Goal: Task Accomplishment & Management: Complete application form

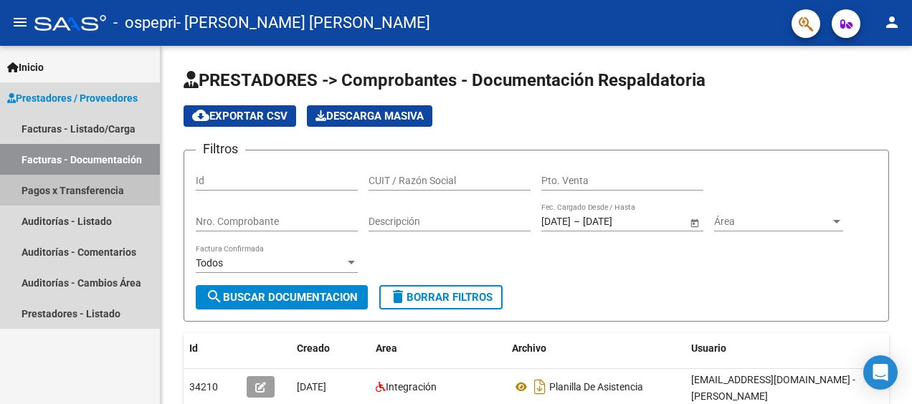
click at [46, 183] on link "Pagos x Transferencia" at bounding box center [80, 190] width 160 height 31
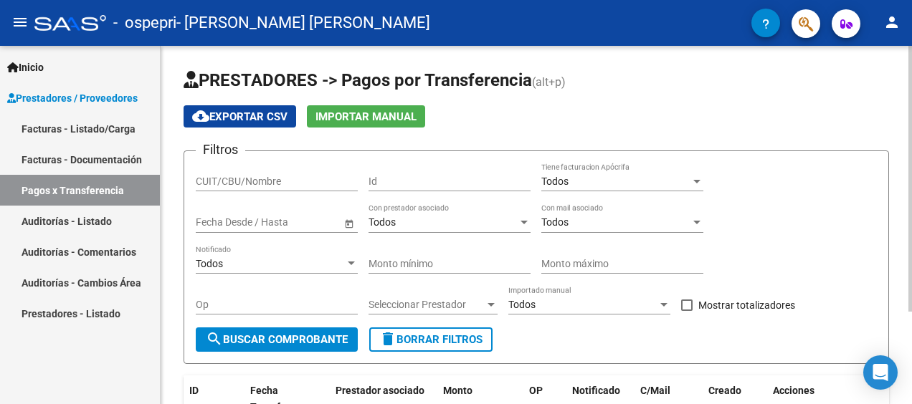
scroll to position [124, 0]
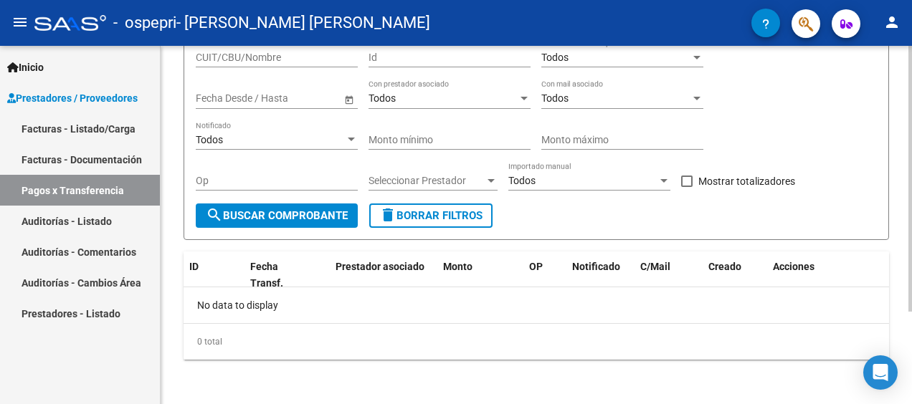
click at [846, 404] on html "menu - ospepri - [PERSON_NAME] [PERSON_NAME] person Inicio Instructivos Contact…" at bounding box center [456, 202] width 912 height 404
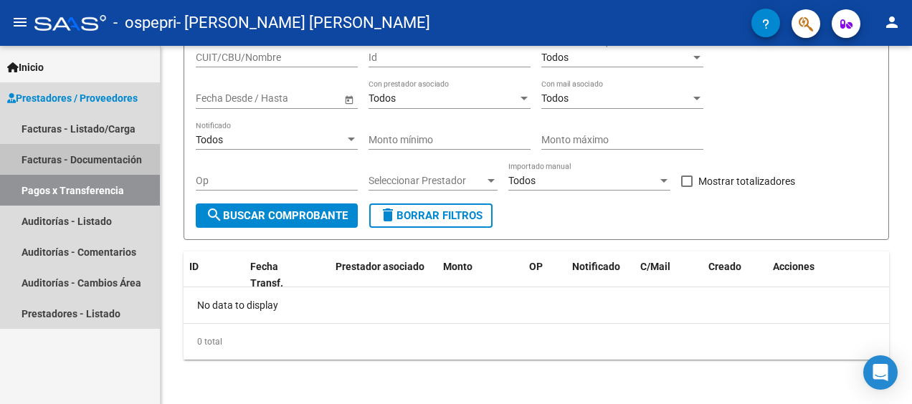
click at [79, 153] on link "Facturas - Documentación" at bounding box center [80, 159] width 160 height 31
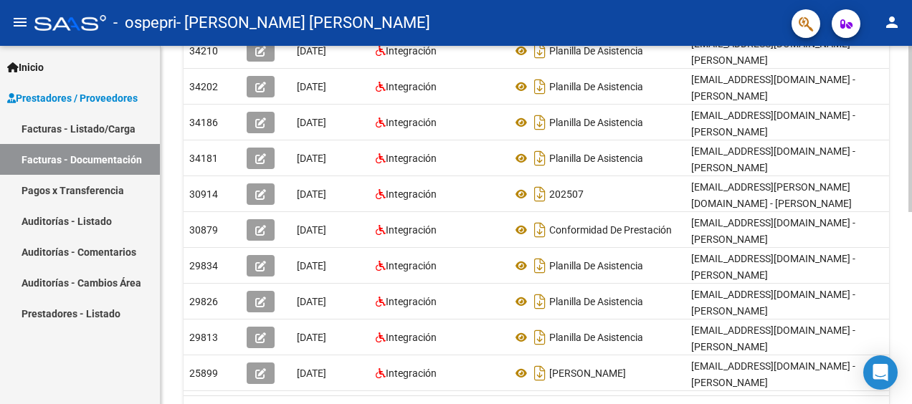
scroll to position [338, 0]
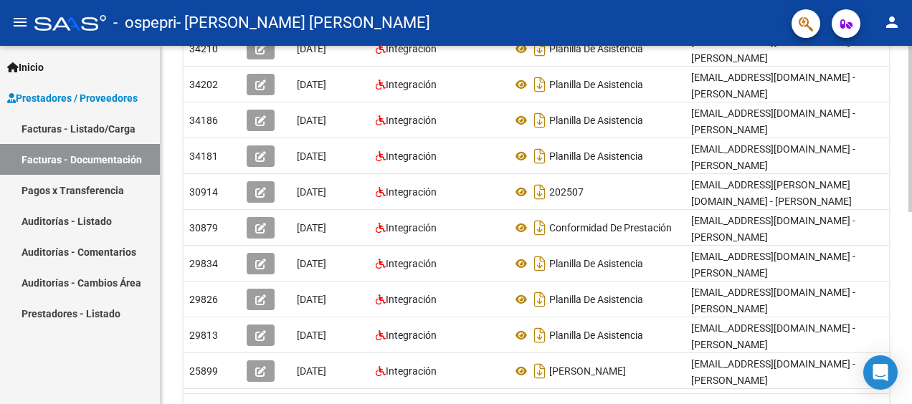
click at [908, 317] on div at bounding box center [910, 287] width 4 height 166
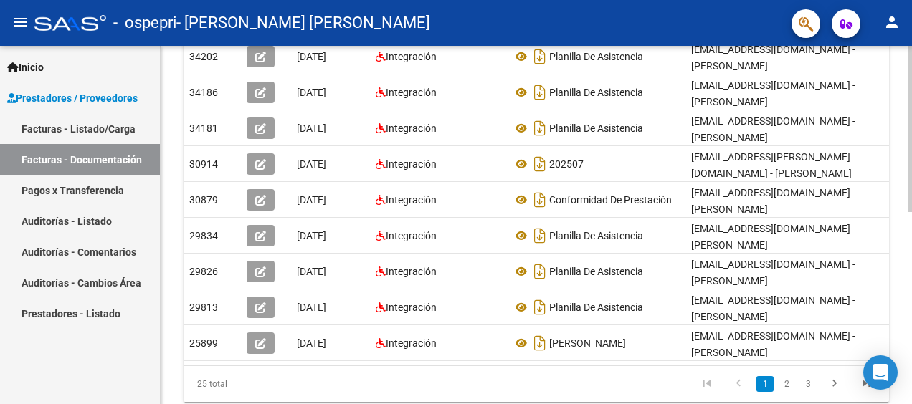
scroll to position [414, 0]
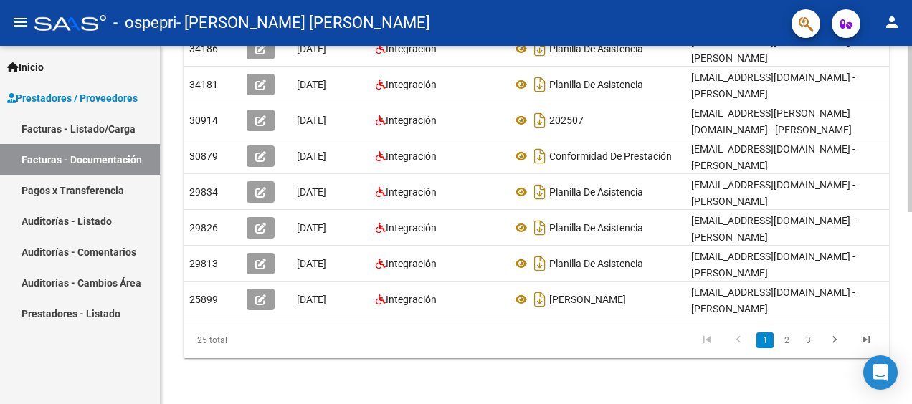
click at [903, 320] on div "PRESTADORES -> Comprobantes - Documentación Respaldatoria cloud_download Export…" at bounding box center [538, 20] width 755 height 768
click at [842, 339] on icon "go to next page" at bounding box center [834, 341] width 19 height 17
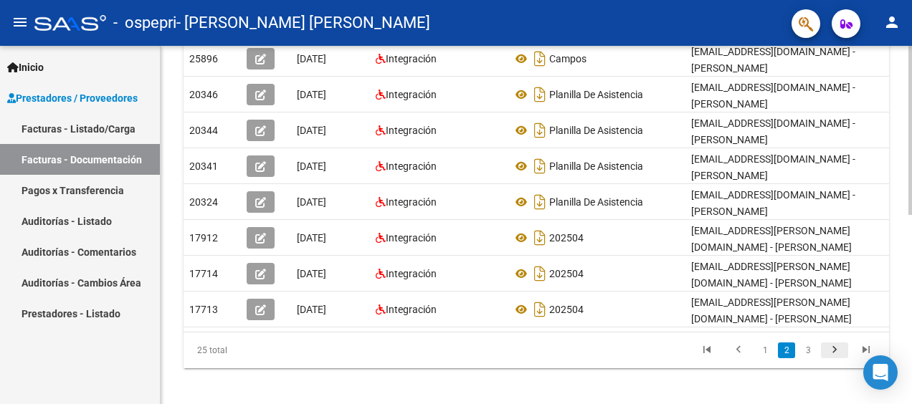
click at [836, 343] on icon "go to next page" at bounding box center [834, 351] width 19 height 17
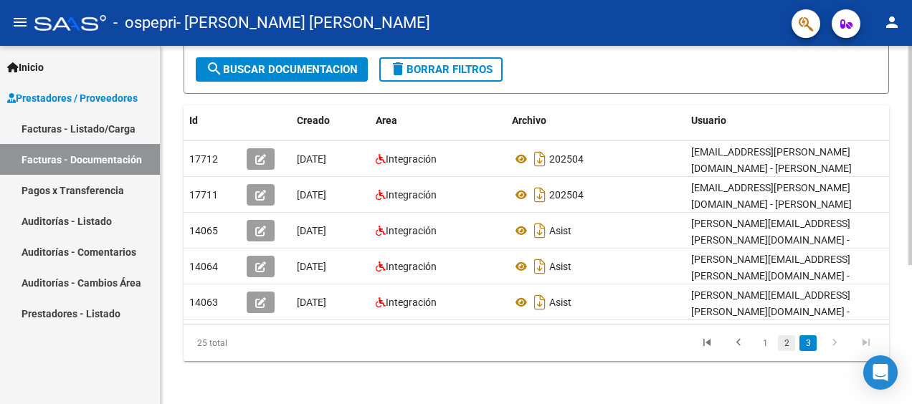
click at [787, 341] on link "2" at bounding box center [786, 343] width 17 height 16
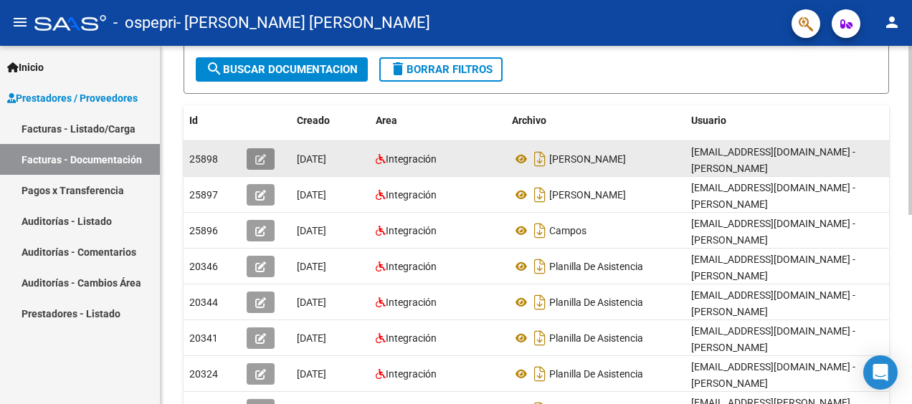
click at [261, 155] on icon "button" at bounding box center [260, 159] width 11 height 11
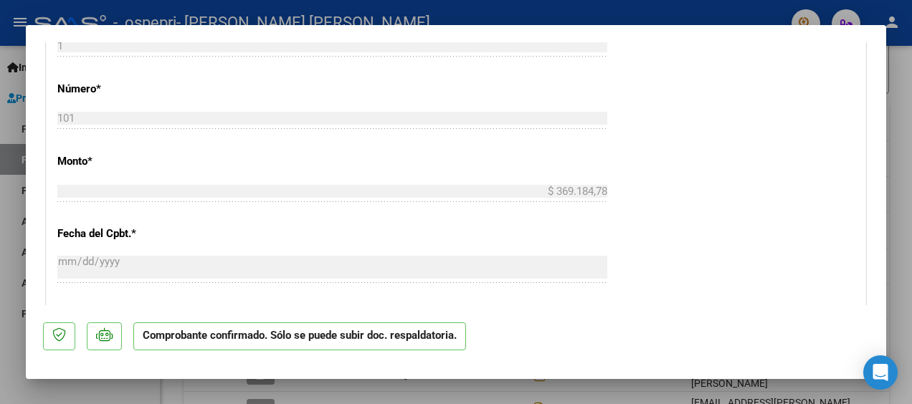
scroll to position [0, 0]
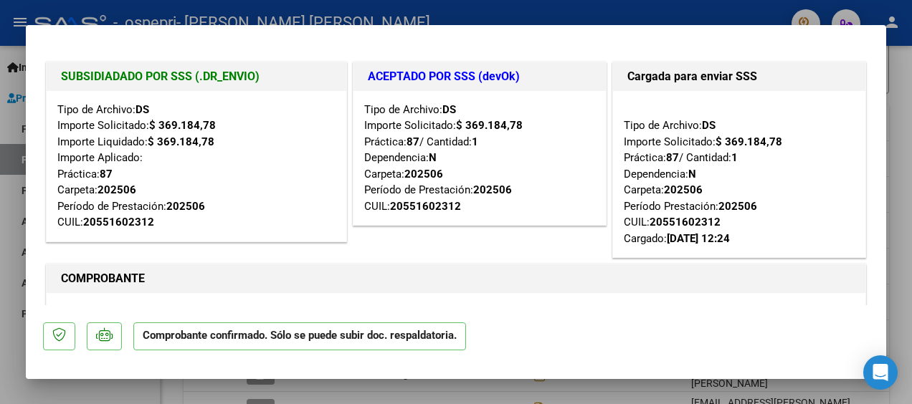
click at [892, 74] on div at bounding box center [456, 202] width 912 height 404
type input "$ 0,00"
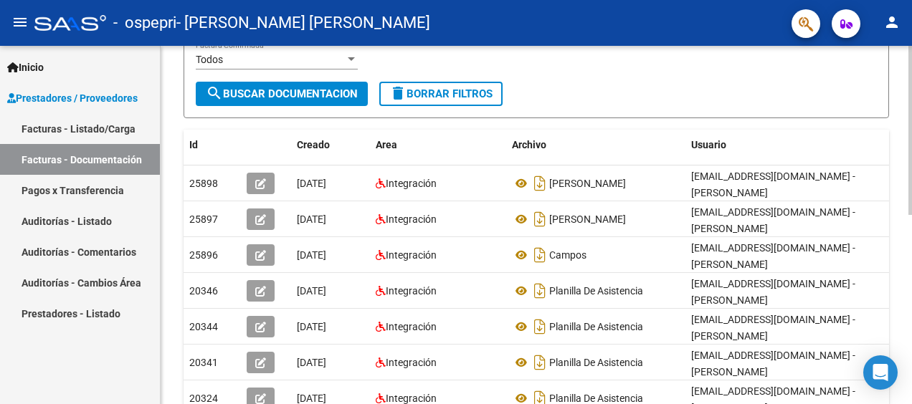
scroll to position [195, 0]
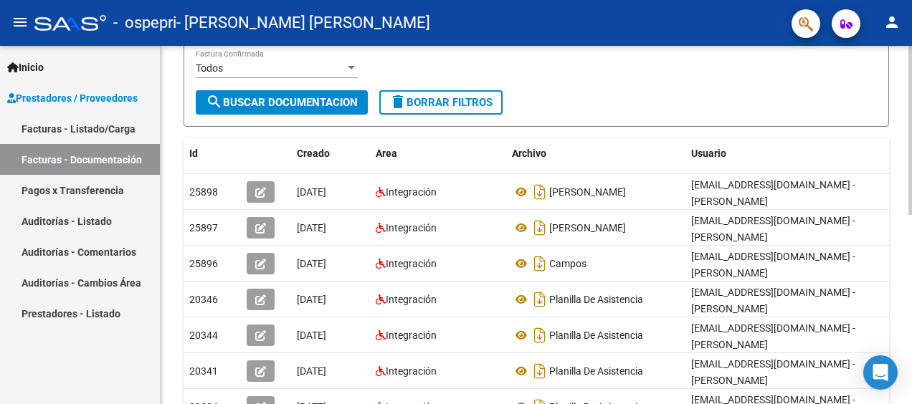
click at [909, 166] on div at bounding box center [910, 219] width 4 height 169
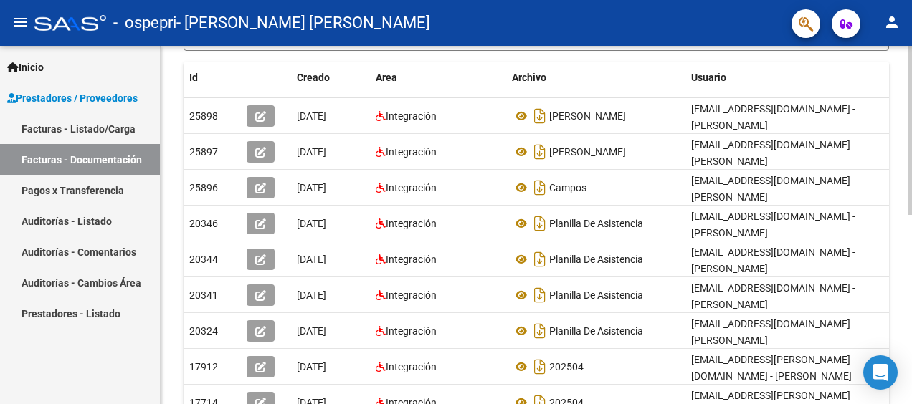
scroll to position [270, 0]
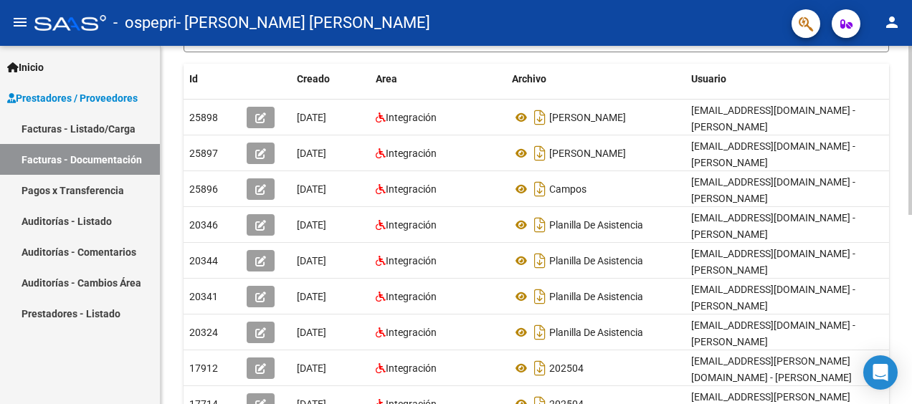
click at [911, 202] on html "menu - ospepri - [PERSON_NAME] [PERSON_NAME] person Inicio Instructivos Contact…" at bounding box center [456, 202] width 912 height 404
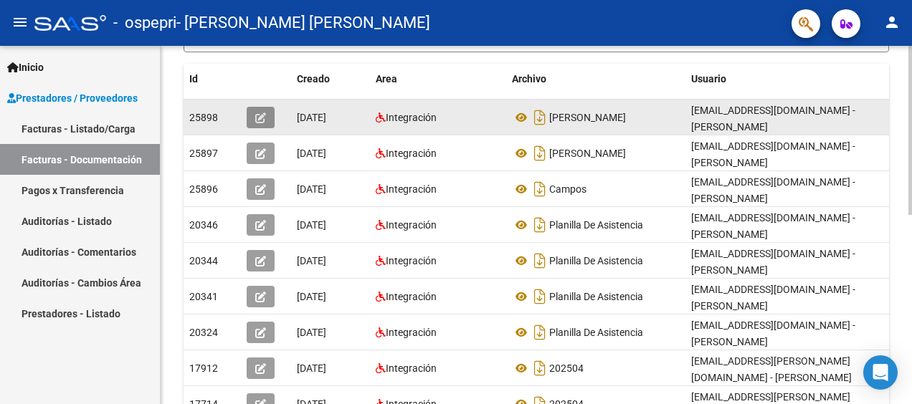
click at [257, 116] on icon "button" at bounding box center [260, 118] width 11 height 11
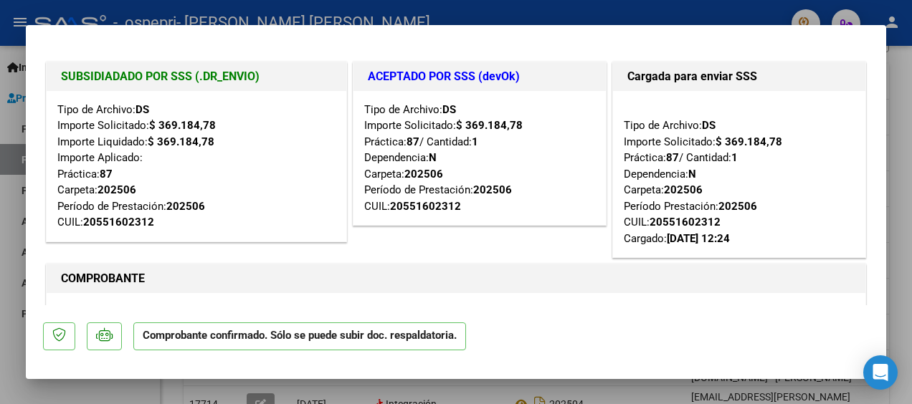
drag, startPoint x: 870, startPoint y: 72, endPoint x: 873, endPoint y: 228, distance: 156.3
click at [873, 228] on mat-dialog-content "SUBSIDIADADO POR SSS (.DR_ENVIO) Tipo de Archivo: DS Importe Solicitado: $ 369.…" at bounding box center [456, 173] width 860 height 263
drag, startPoint x: 873, startPoint y: 228, endPoint x: 819, endPoint y: 196, distance: 63.3
click at [819, 196] on div "Tipo de Archivo: DS Importe Solicitado: $ 369.184,78 Práctica: 87 / Cantidad: 1…" at bounding box center [739, 175] width 231 height 146
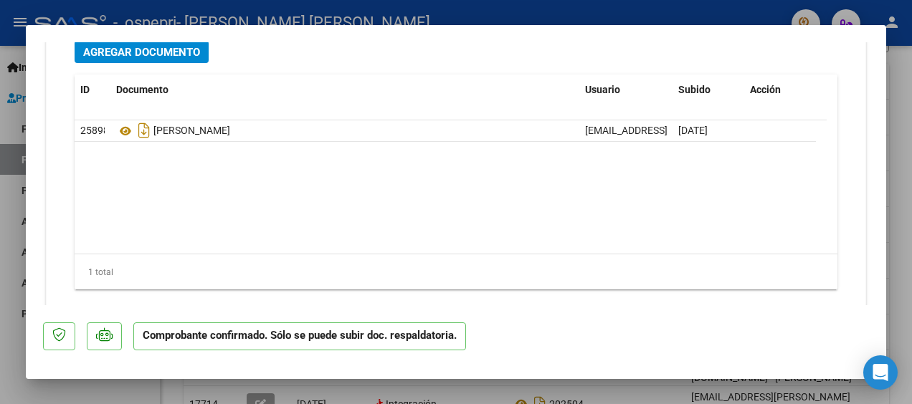
scroll to position [1681, 0]
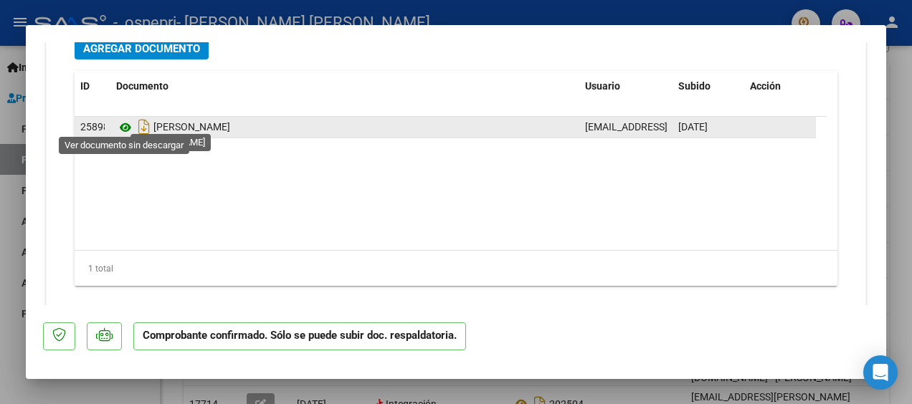
click at [122, 124] on icon at bounding box center [125, 127] width 19 height 17
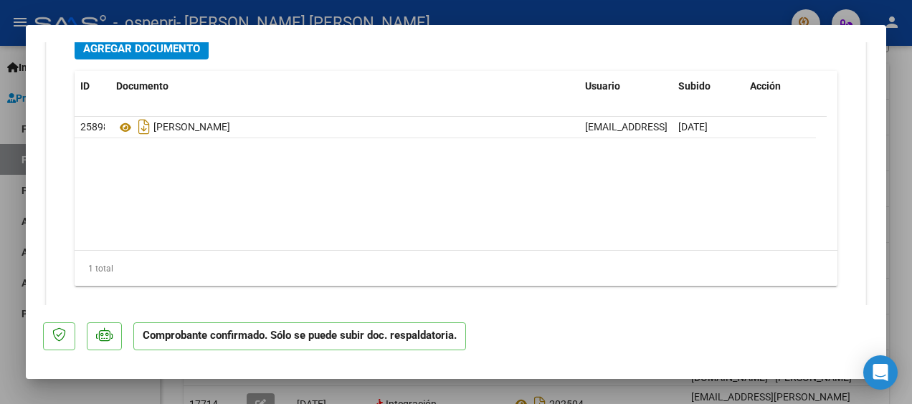
click at [898, 85] on div at bounding box center [456, 202] width 912 height 404
type input "$ 0,00"
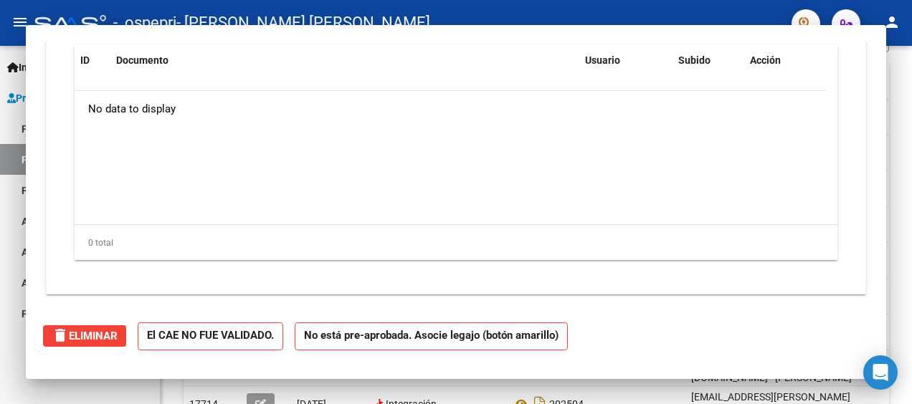
scroll to position [0, 0]
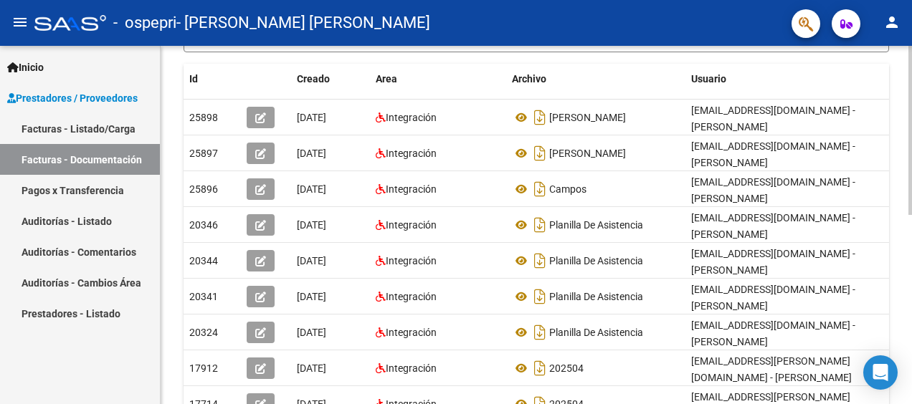
drag, startPoint x: 907, startPoint y: 199, endPoint x: 909, endPoint y: 175, distance: 24.5
click at [909, 175] on div "PRESTADORES -> Comprobantes - Documentación Respaldatoria cloud_download Export…" at bounding box center [538, 160] width 755 height 768
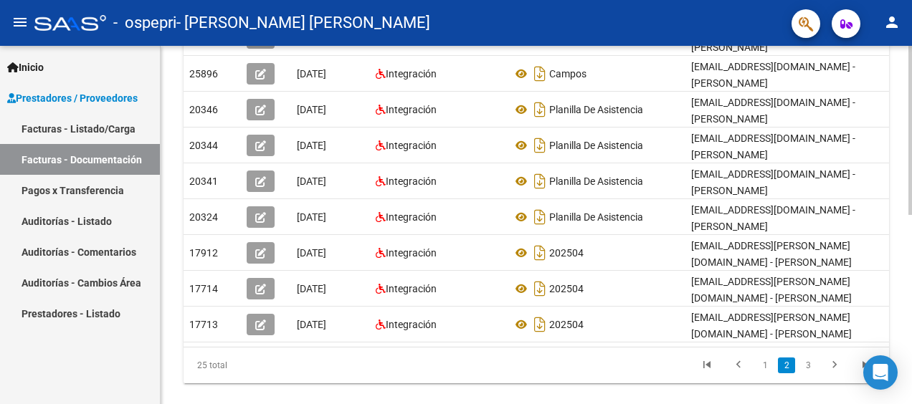
scroll to position [400, 0]
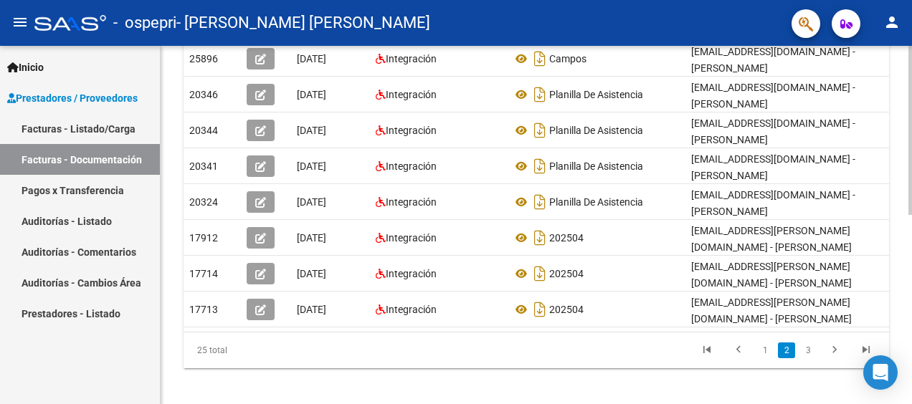
click at [911, 270] on html "menu - ospepri - [PERSON_NAME] [PERSON_NAME] person Inicio Instructivos Contact…" at bounding box center [456, 202] width 912 height 404
click at [825, 371] on div "PRESTADORES -> Comprobantes - Documentación Respaldatoria cloud_download Export…" at bounding box center [536, 30] width 751 height 768
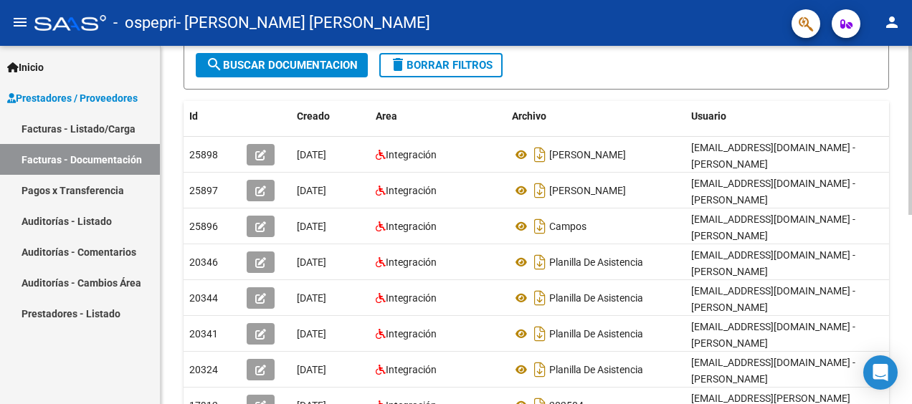
scroll to position [159, 0]
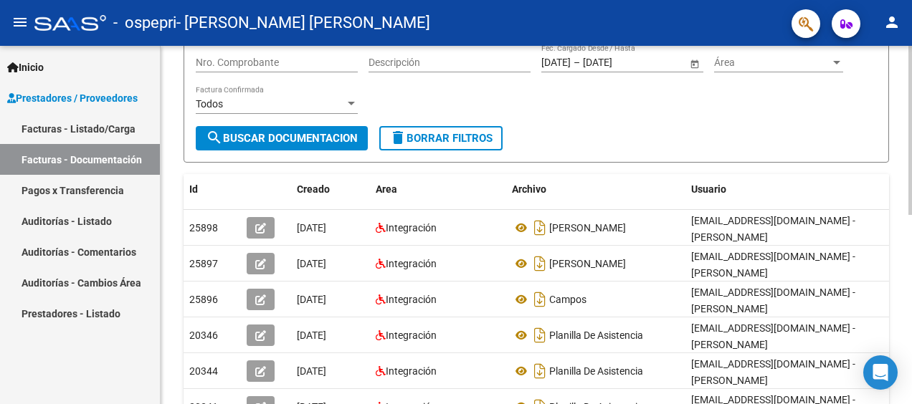
click at [899, 203] on div "PRESTADORES -> Comprobantes - Documentación Respaldatoria cloud_download Export…" at bounding box center [538, 271] width 755 height 768
click at [258, 142] on span "search Buscar Documentacion" at bounding box center [282, 138] width 152 height 13
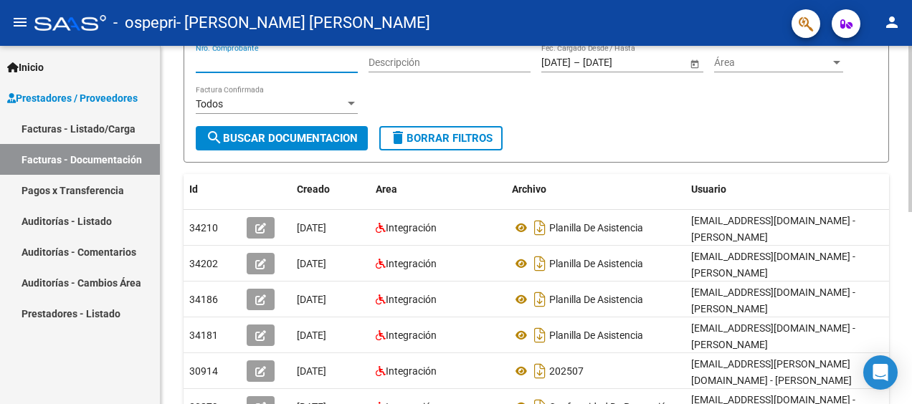
click at [295, 60] on input "Nro. Comprobante" at bounding box center [277, 63] width 162 height 12
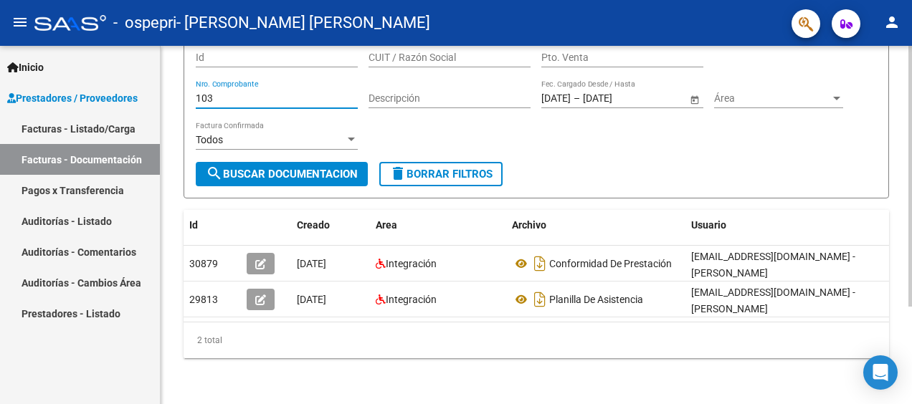
scroll to position [133, 0]
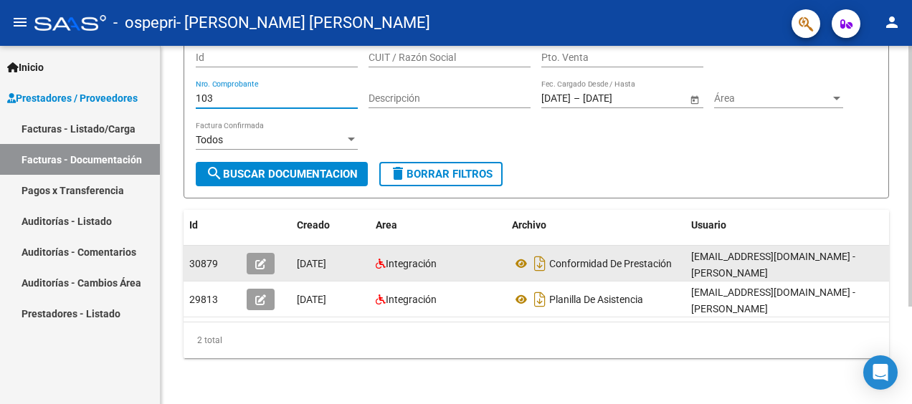
type input "103"
click at [257, 259] on icon "button" at bounding box center [260, 264] width 11 height 11
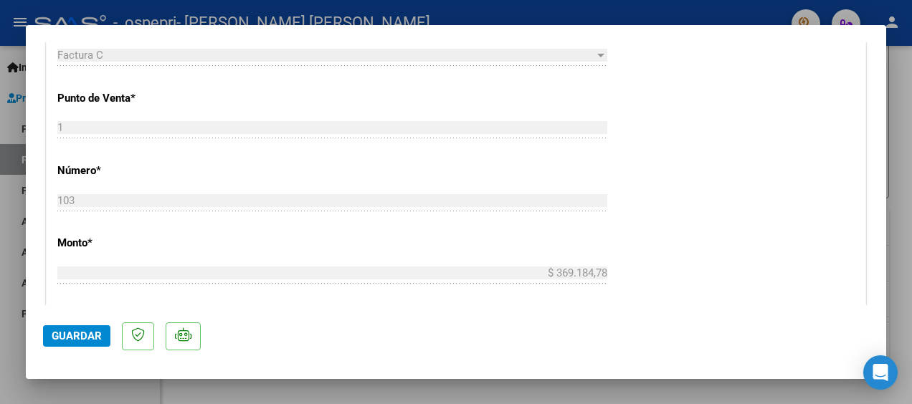
scroll to position [318, 0]
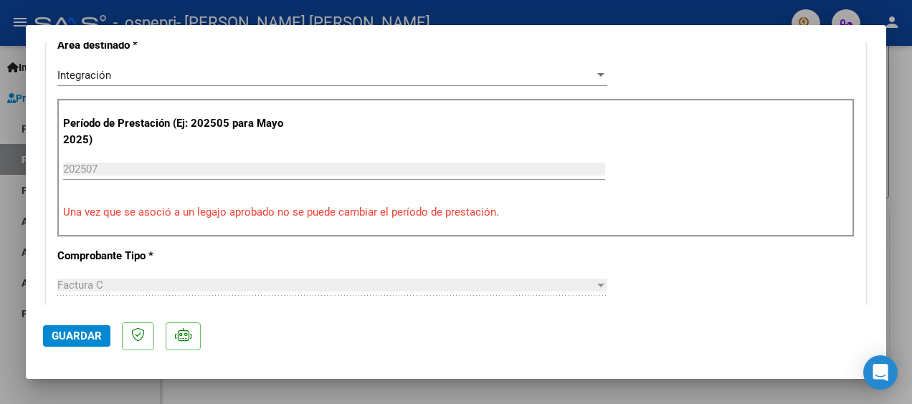
click at [902, 68] on div at bounding box center [456, 202] width 912 height 404
type input "$ 0,00"
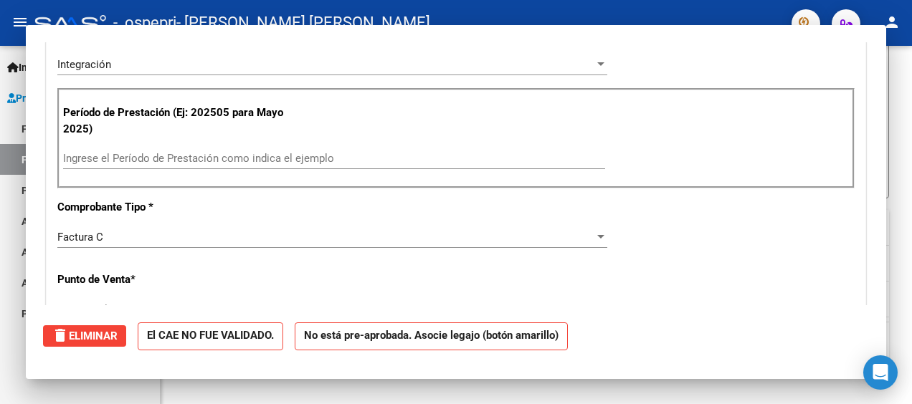
scroll to position [0, 0]
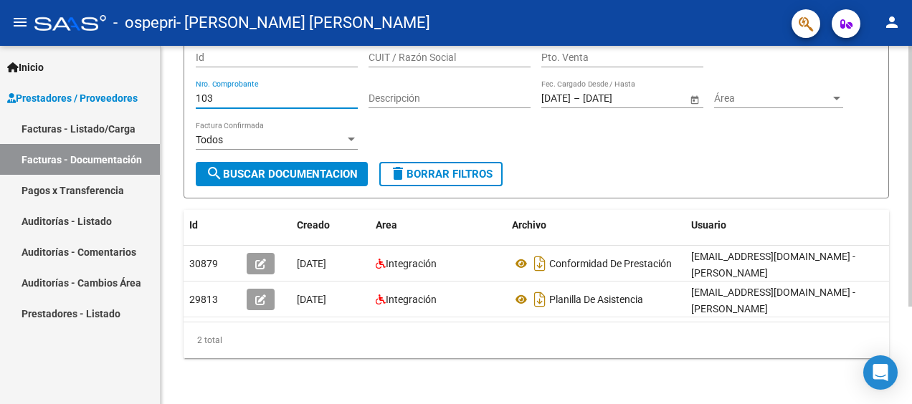
click at [308, 92] on input "103" at bounding box center [277, 98] width 162 height 12
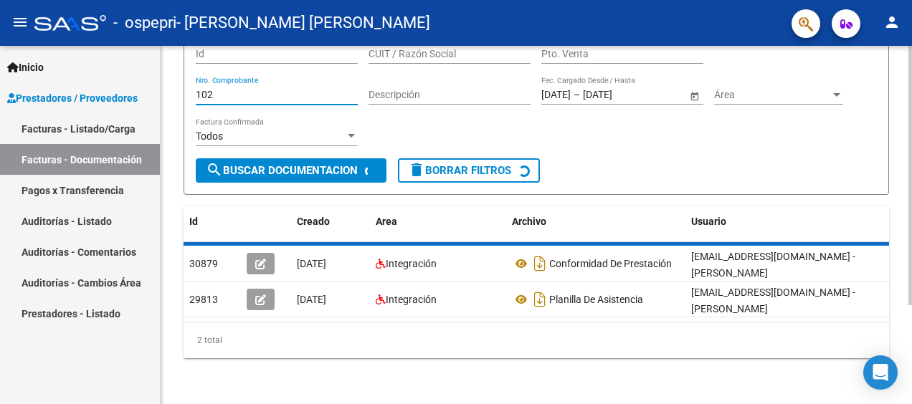
scroll to position [97, 0]
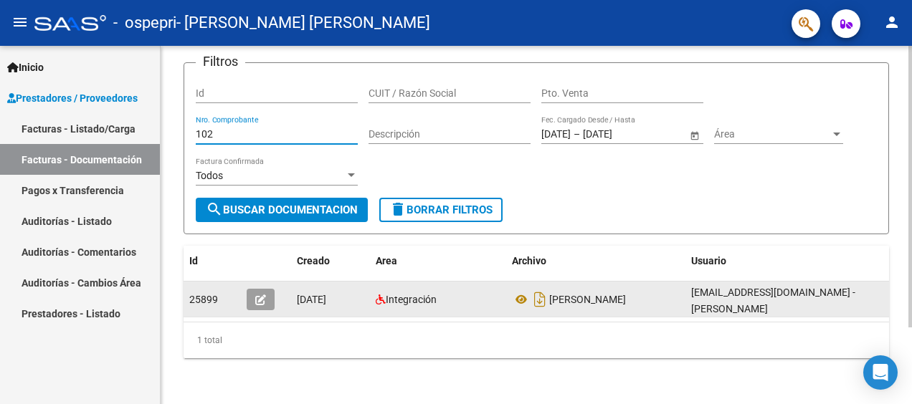
type input "102"
click at [266, 292] on button "button" at bounding box center [261, 300] width 28 height 22
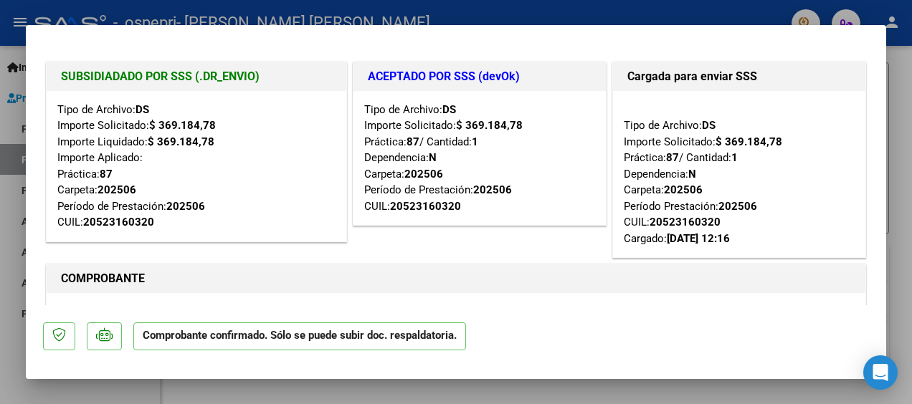
click at [890, 87] on div at bounding box center [456, 202] width 912 height 404
type input "$ 0,00"
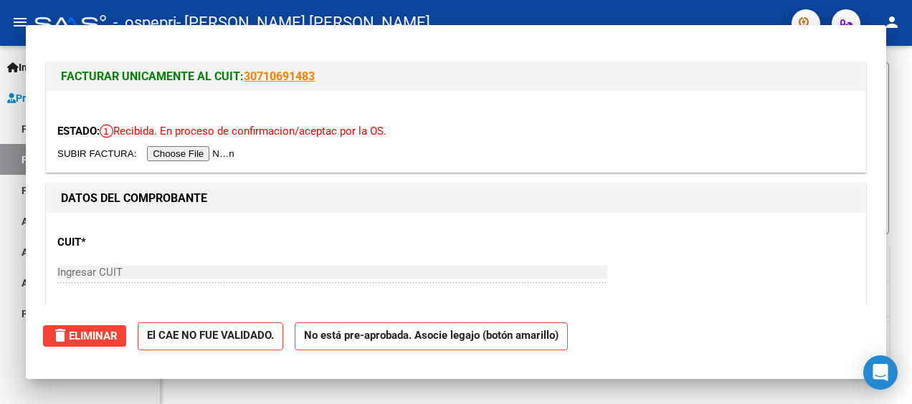
click at [890, 87] on div "PRESTADORES -> Comprobantes - Documentación Respaldatoria cloud_download Export…" at bounding box center [536, 181] width 751 height 446
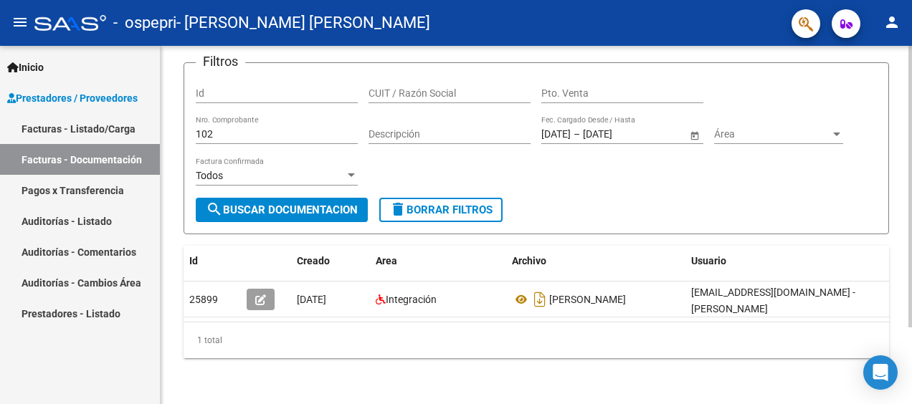
scroll to position [0, 0]
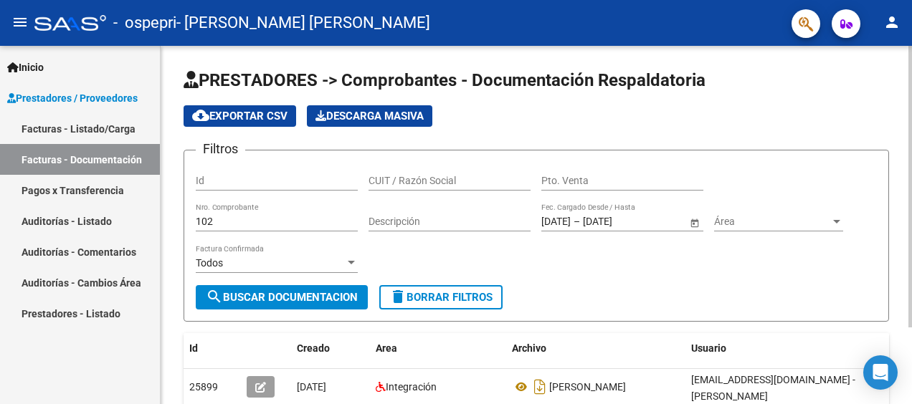
click at [910, 95] on div at bounding box center [910, 225] width 4 height 358
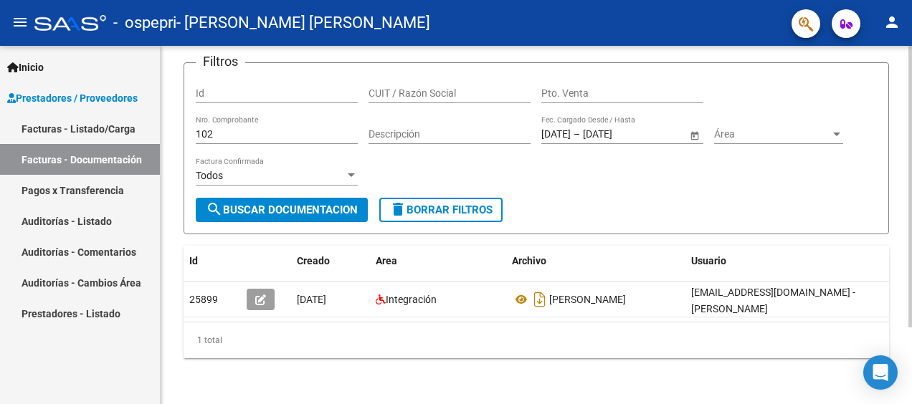
click at [908, 353] on div at bounding box center [910, 225] width 4 height 358
click at [274, 128] on input "102" at bounding box center [277, 134] width 162 height 12
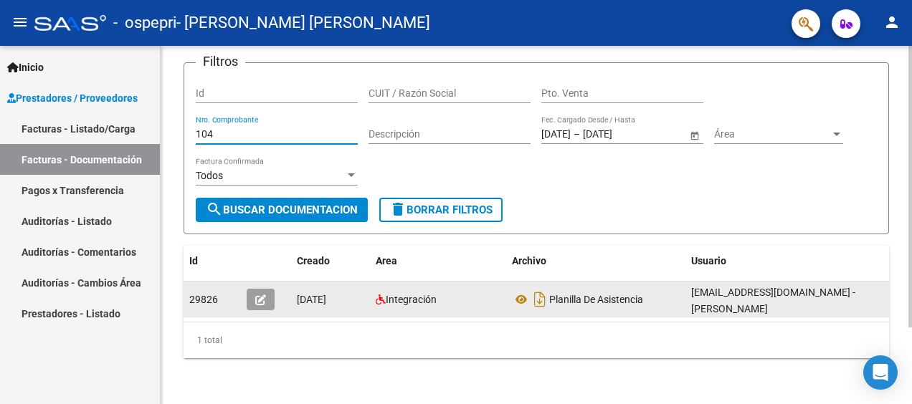
type input "104"
click at [261, 295] on icon "button" at bounding box center [260, 300] width 11 height 11
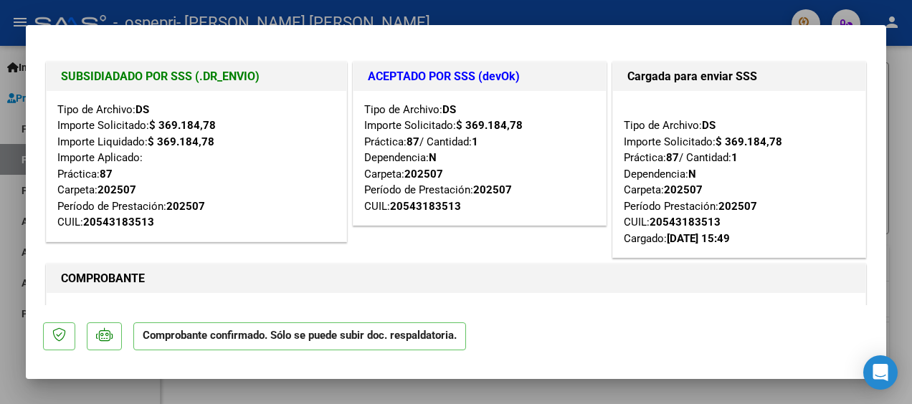
click at [898, 108] on div at bounding box center [456, 202] width 912 height 404
type input "$ 0,00"
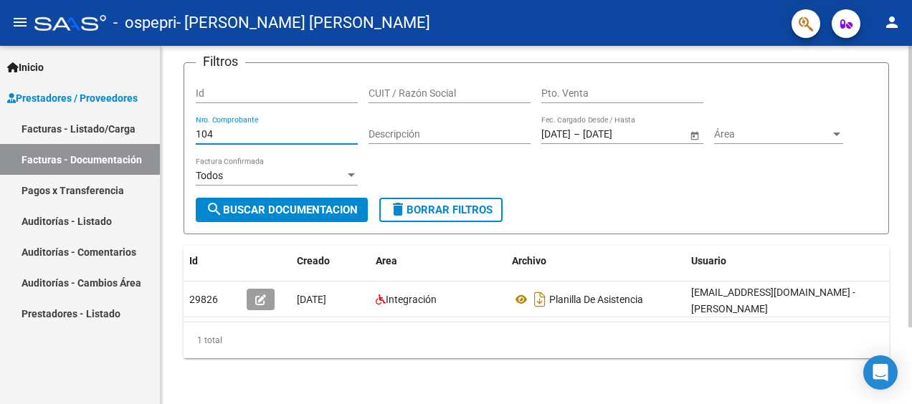
click at [237, 128] on input "104" at bounding box center [277, 134] width 162 height 12
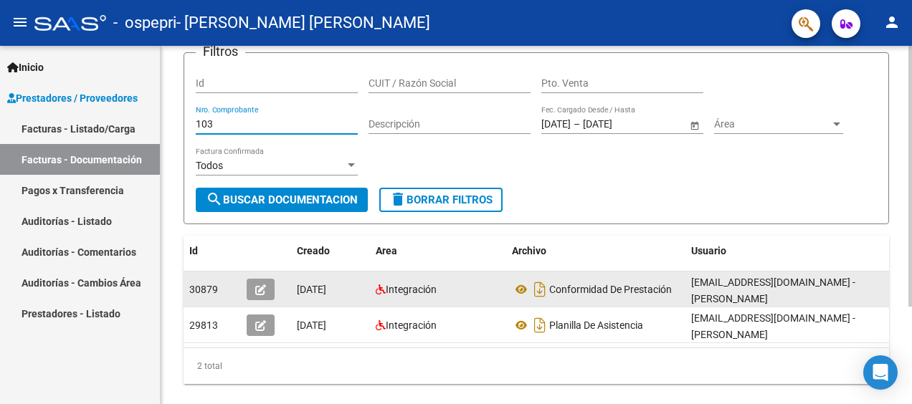
type input "103"
click at [258, 288] on icon "button" at bounding box center [260, 290] width 11 height 11
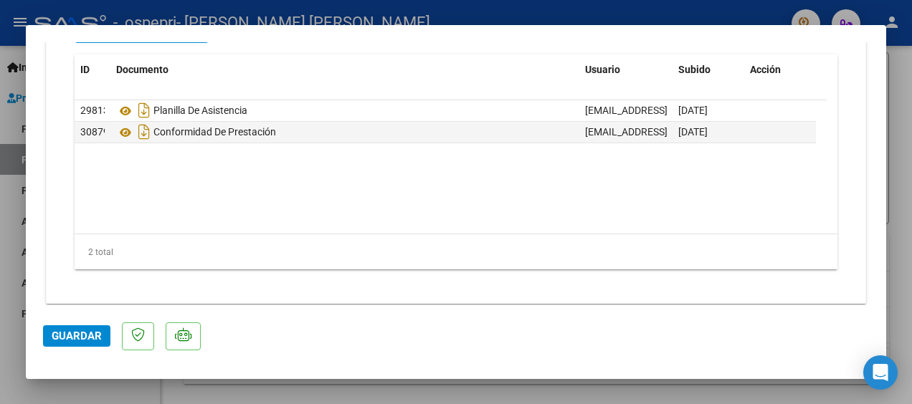
scroll to position [1978, 0]
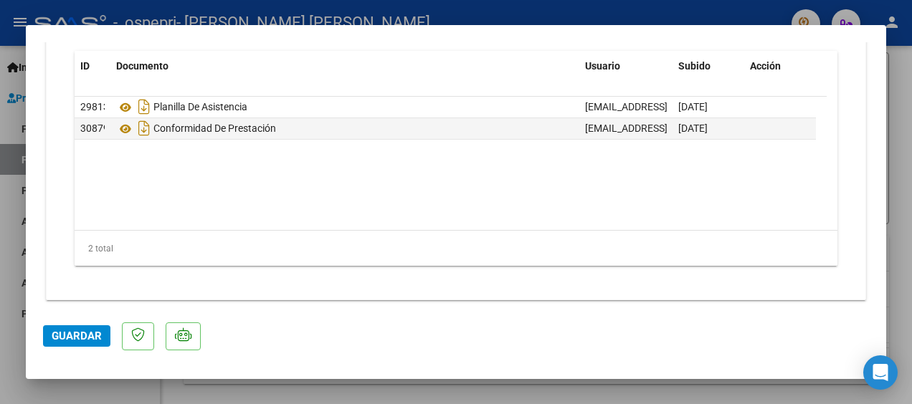
click at [907, 148] on div at bounding box center [456, 202] width 912 height 404
type input "$ 0,00"
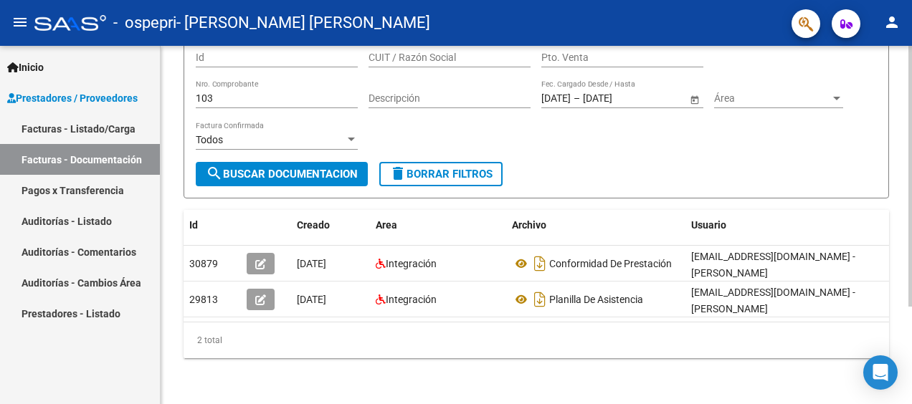
scroll to position [133, 0]
click at [911, 217] on html "menu - ospepri - [PERSON_NAME] [PERSON_NAME] person Inicio Instructivos Contact…" at bounding box center [456, 202] width 912 height 404
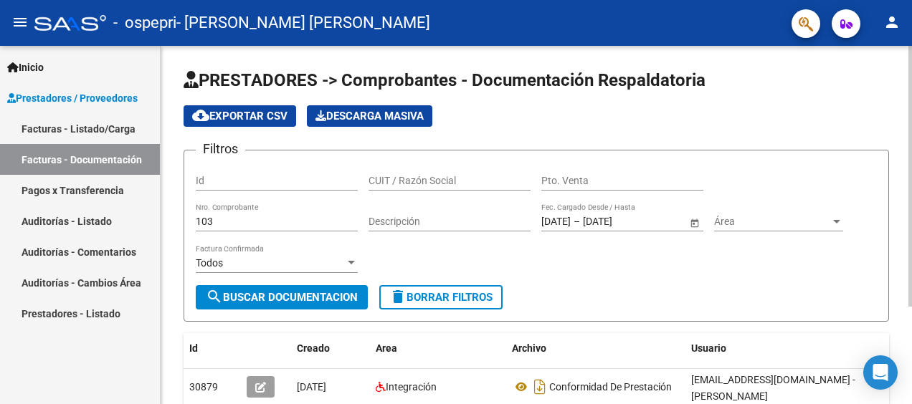
click at [911, 91] on html "menu - ospepri - [PERSON_NAME] [PERSON_NAME] person Inicio Instructivos Contact…" at bounding box center [456, 202] width 912 height 404
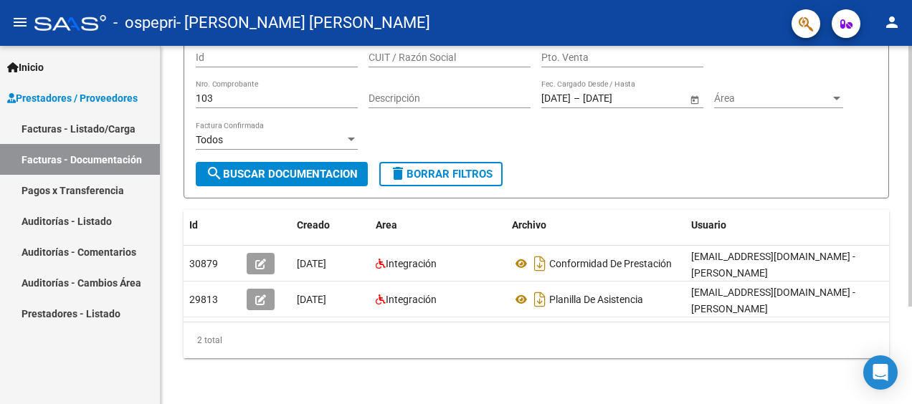
click at [911, 317] on html "menu - ospepri - [PERSON_NAME] [PERSON_NAME] person Inicio Instructivos Contact…" at bounding box center [456, 202] width 912 height 404
click at [911, 234] on div at bounding box center [910, 273] width 4 height 261
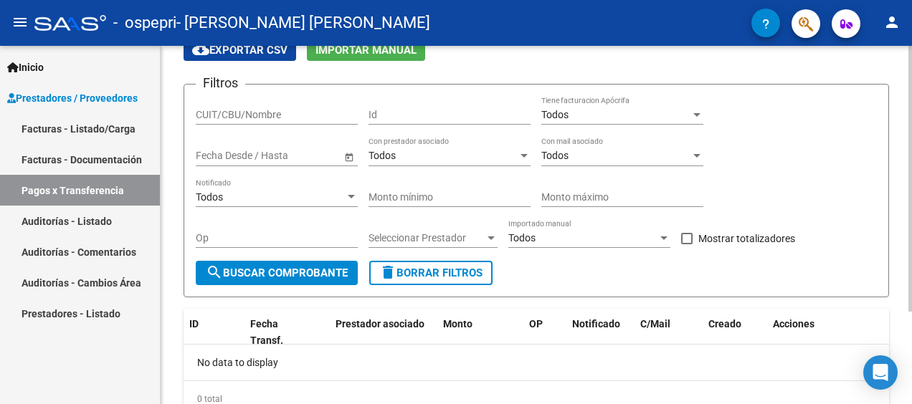
scroll to position [124, 0]
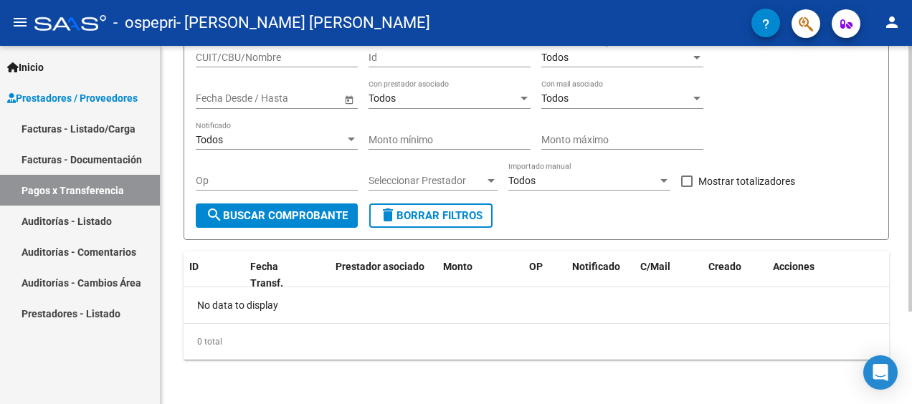
click at [911, 304] on html "menu - ospepri - [PERSON_NAME] [PERSON_NAME] person Inicio Instructivos Contact…" at bounding box center [456, 202] width 912 height 404
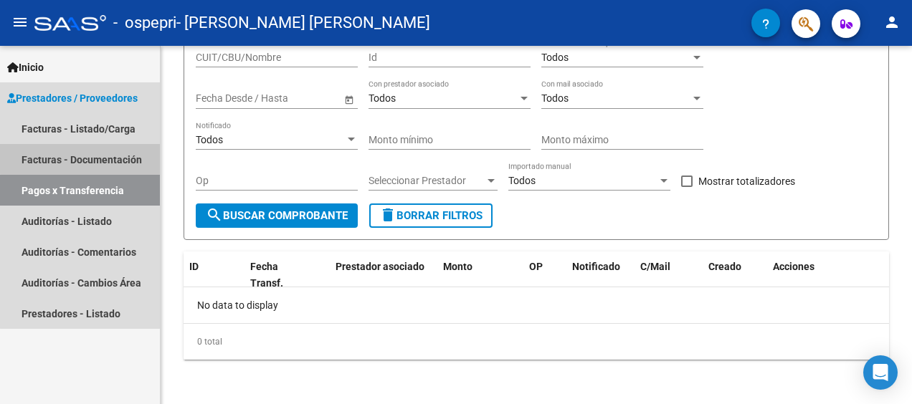
click at [108, 153] on link "Facturas - Documentación" at bounding box center [80, 159] width 160 height 31
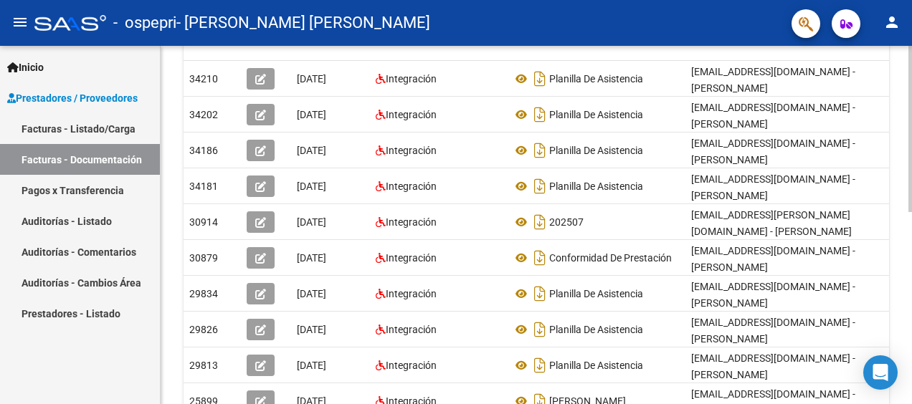
scroll to position [310, 0]
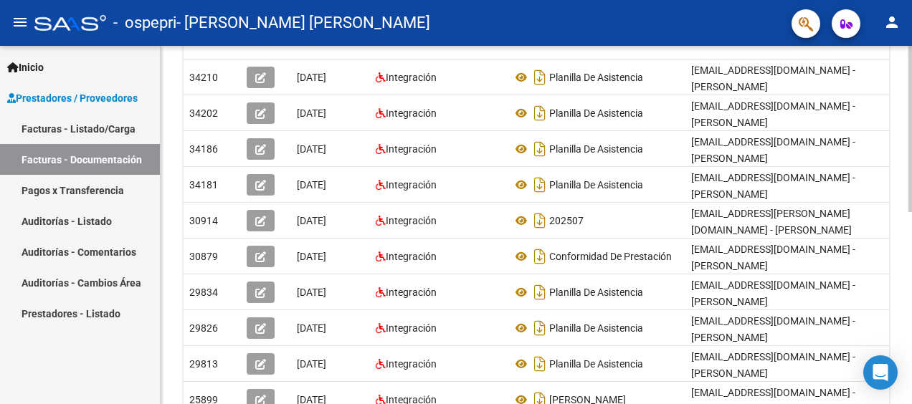
click at [911, 205] on html "menu - ospepri - [PERSON_NAME] [PERSON_NAME] person Inicio Instructivos Contact…" at bounding box center [456, 202] width 912 height 404
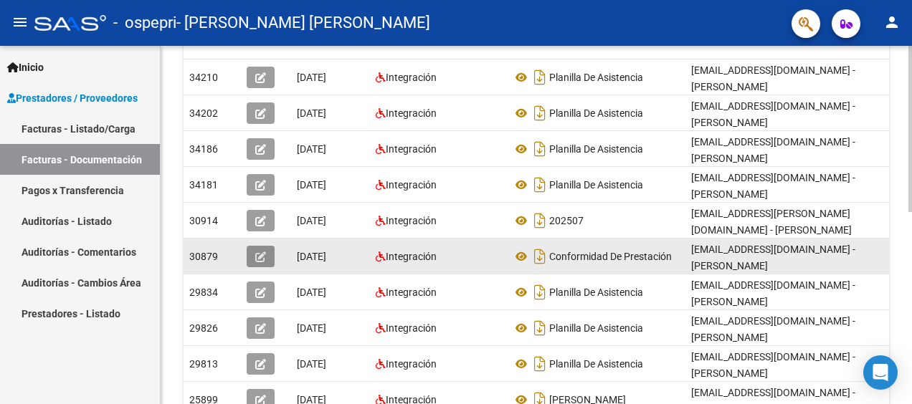
click at [257, 252] on icon "button" at bounding box center [260, 257] width 11 height 11
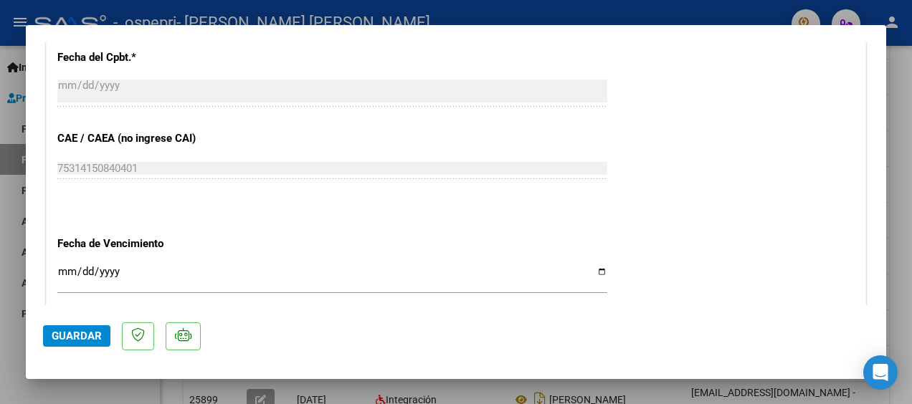
scroll to position [830, 0]
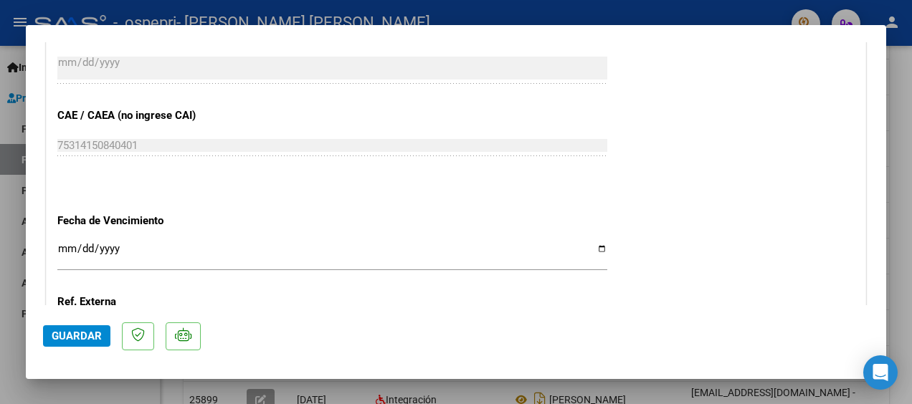
click at [901, 84] on div at bounding box center [456, 202] width 912 height 404
type input "$ 0,00"
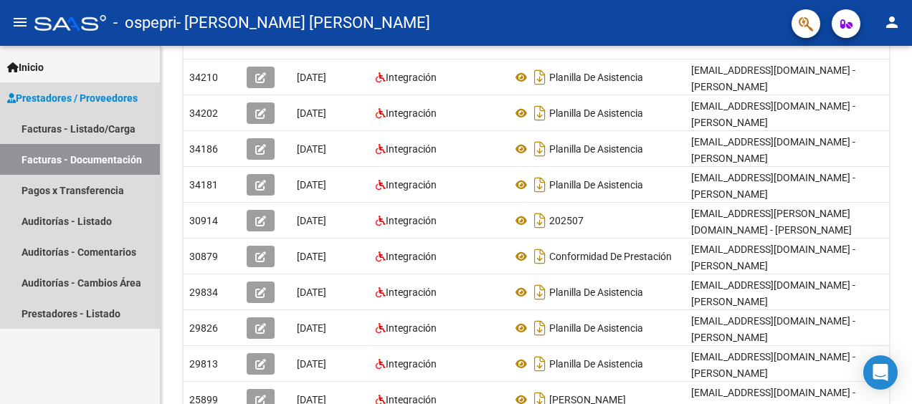
click at [113, 99] on span "Prestadores / Proveedores" at bounding box center [72, 98] width 130 height 16
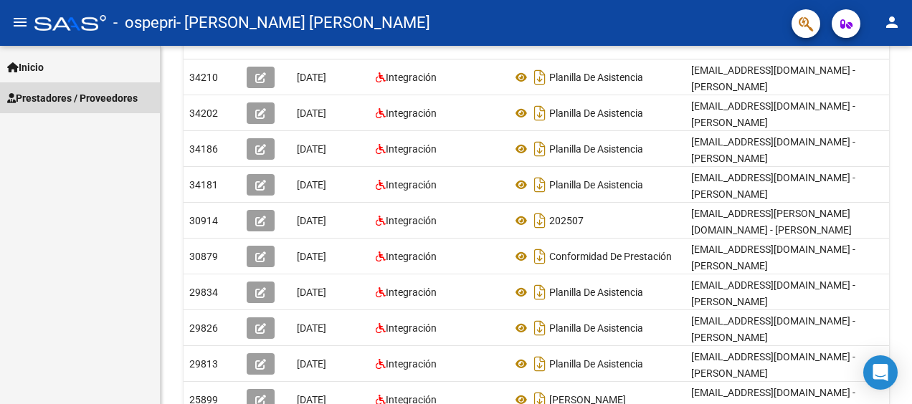
click at [113, 99] on span "Prestadores / Proveedores" at bounding box center [72, 98] width 130 height 16
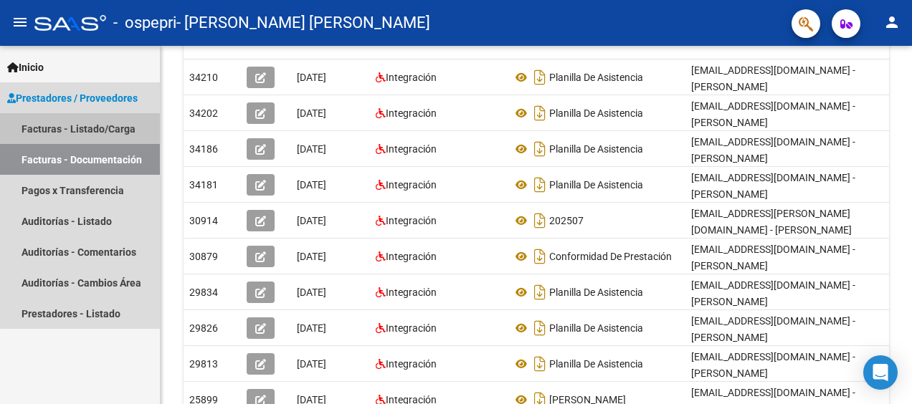
click at [120, 128] on link "Facturas - Listado/Carga" at bounding box center [80, 128] width 160 height 31
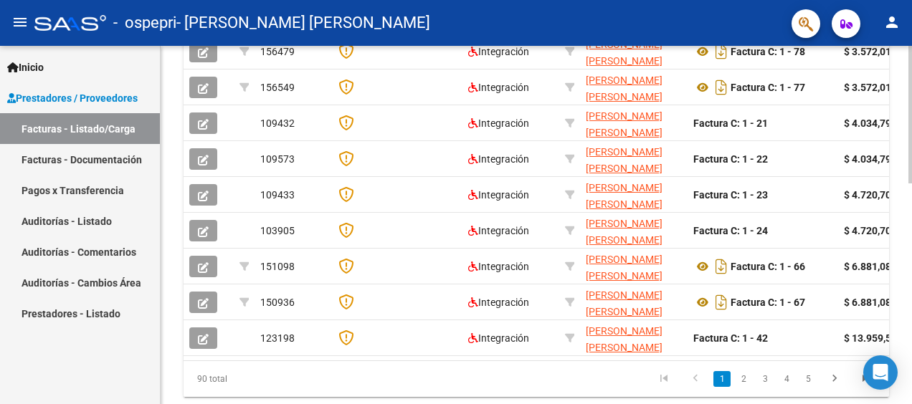
scroll to position [573, 0]
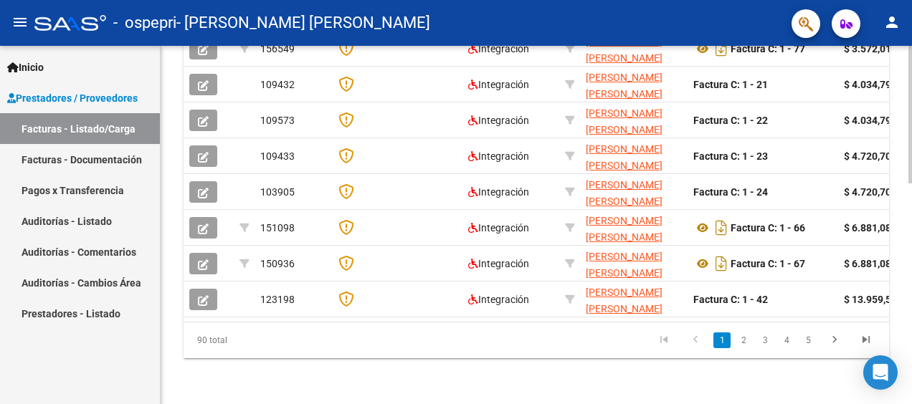
click at [911, 403] on html "menu - ospepri - [PERSON_NAME] [PERSON_NAME] person Inicio Instructivos Contact…" at bounding box center [456, 202] width 912 height 404
click at [842, 338] on icon "go to next page" at bounding box center [834, 341] width 19 height 17
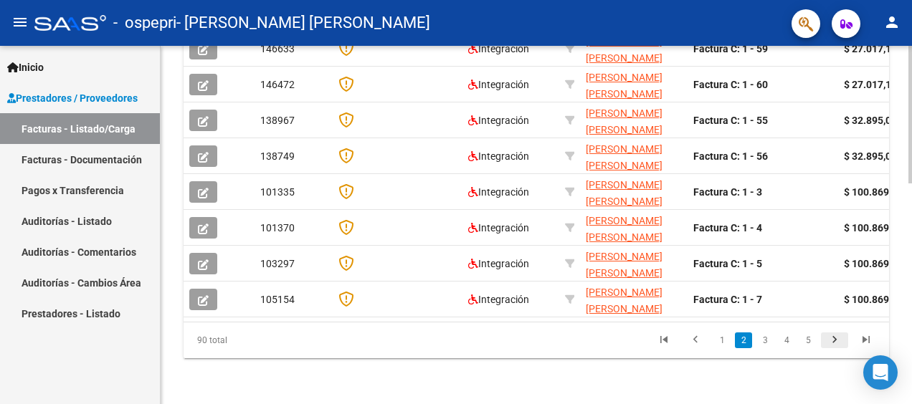
click at [842, 338] on icon "go to next page" at bounding box center [834, 341] width 19 height 17
click at [695, 346] on icon "go to previous page" at bounding box center [695, 341] width 19 height 17
click at [839, 339] on icon "go to next page" at bounding box center [834, 341] width 19 height 17
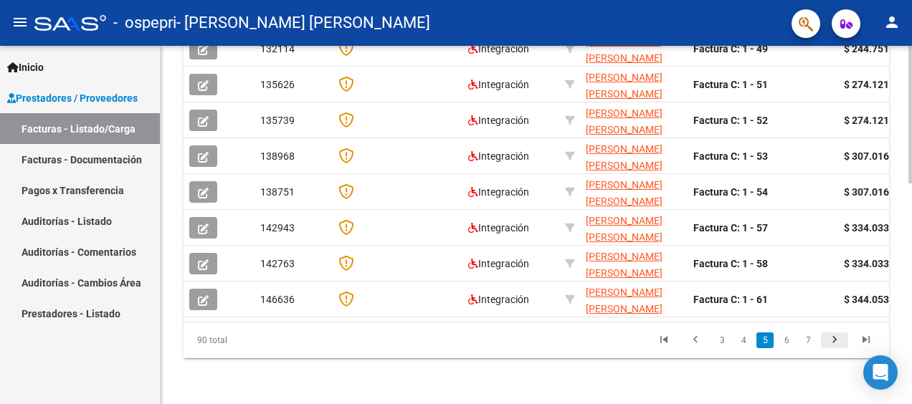
click at [839, 339] on icon "go to next page" at bounding box center [834, 341] width 19 height 17
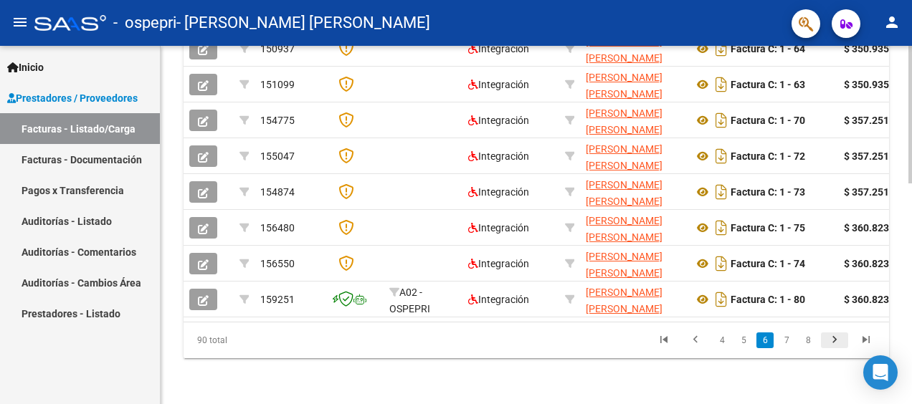
click at [839, 339] on icon "go to next page" at bounding box center [834, 341] width 19 height 17
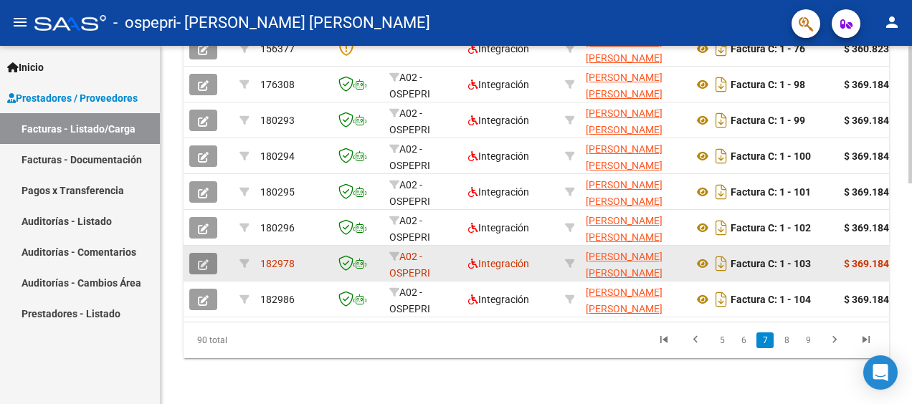
click at [201, 260] on icon "button" at bounding box center [203, 265] width 11 height 11
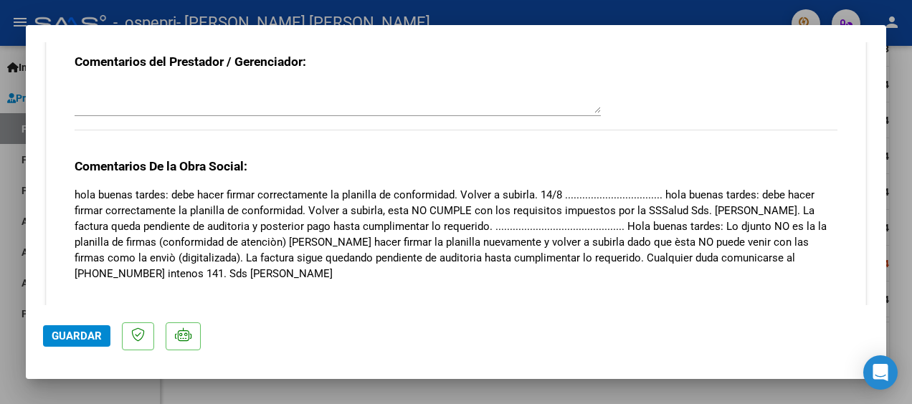
scroll to position [1262, 0]
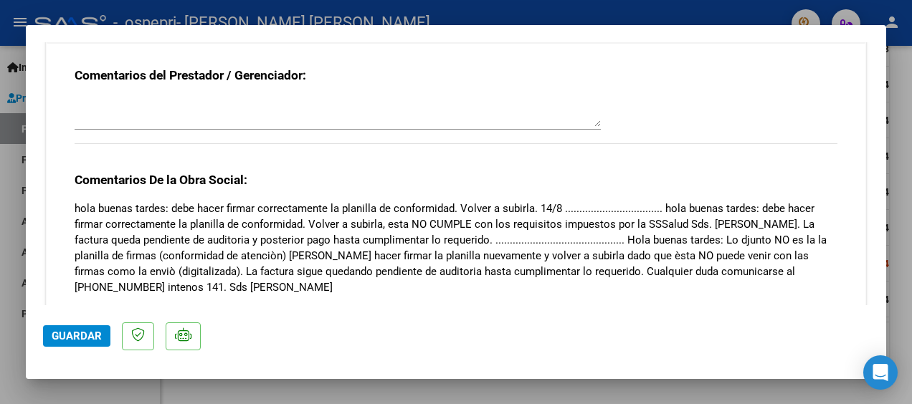
click at [589, 122] on textarea at bounding box center [338, 112] width 526 height 29
click at [181, 68] on strong "Comentarios del Prestador / Gerenciador:" at bounding box center [191, 75] width 232 height 14
click at [214, 201] on p "hola buenas tardes: debe hacer firmar correctamente la planilla de conformidad.…" at bounding box center [456, 248] width 763 height 95
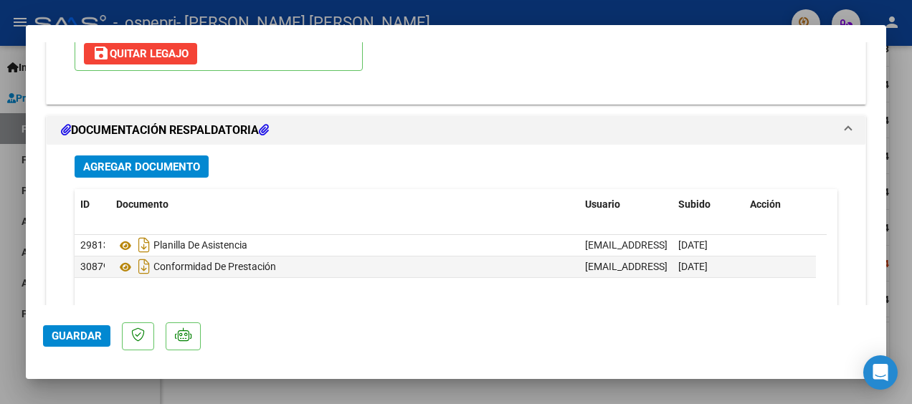
scroll to position [1864, 0]
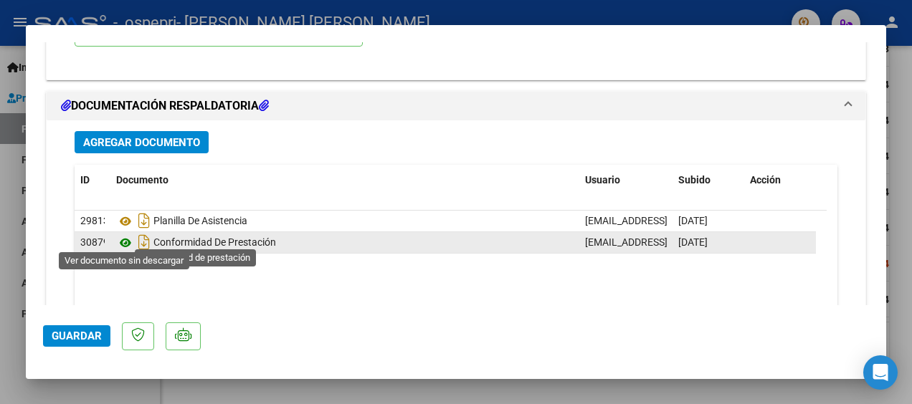
click at [125, 237] on icon at bounding box center [125, 242] width 19 height 17
click at [122, 234] on icon at bounding box center [125, 242] width 19 height 17
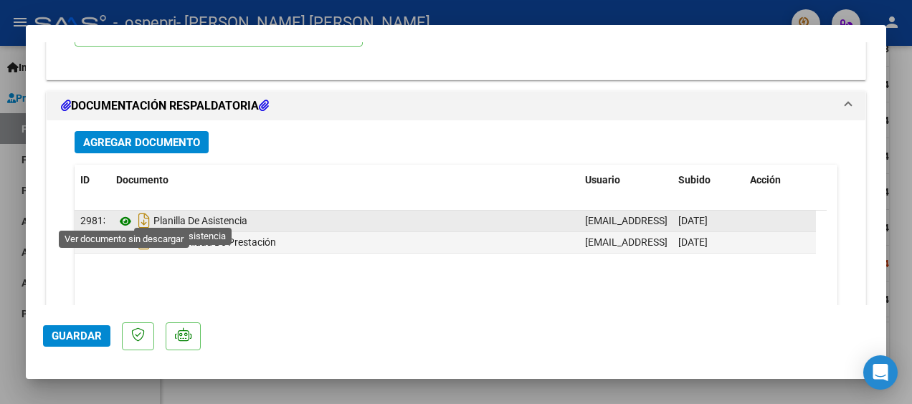
click at [123, 213] on icon at bounding box center [125, 221] width 19 height 17
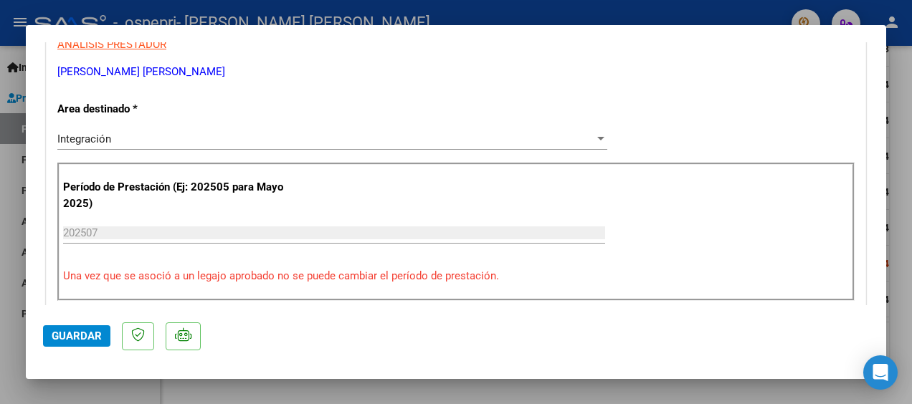
scroll to position [24, 0]
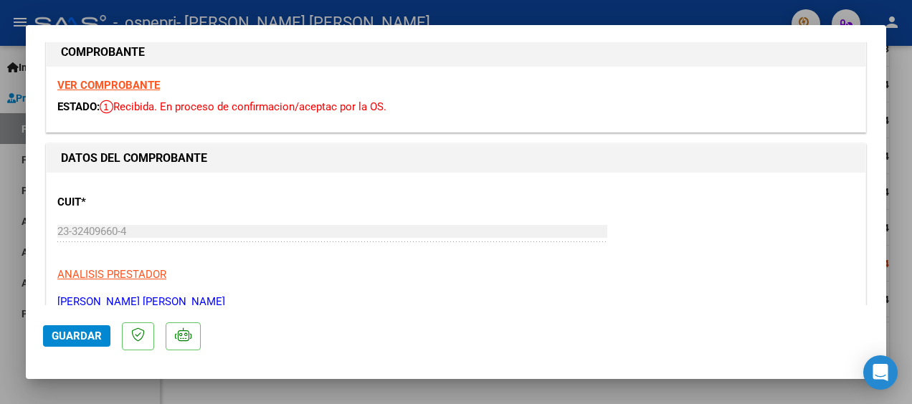
click at [910, 82] on div at bounding box center [456, 202] width 912 height 404
type input "$ 0,00"
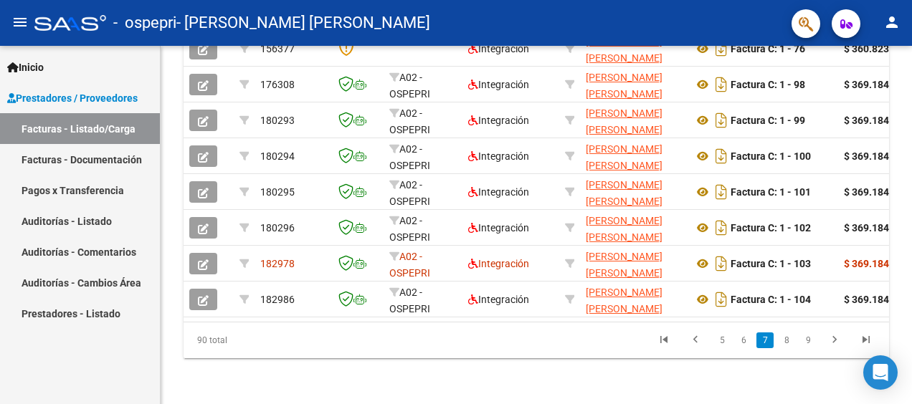
scroll to position [573, 0]
click at [833, 338] on icon "go to next page" at bounding box center [834, 341] width 19 height 17
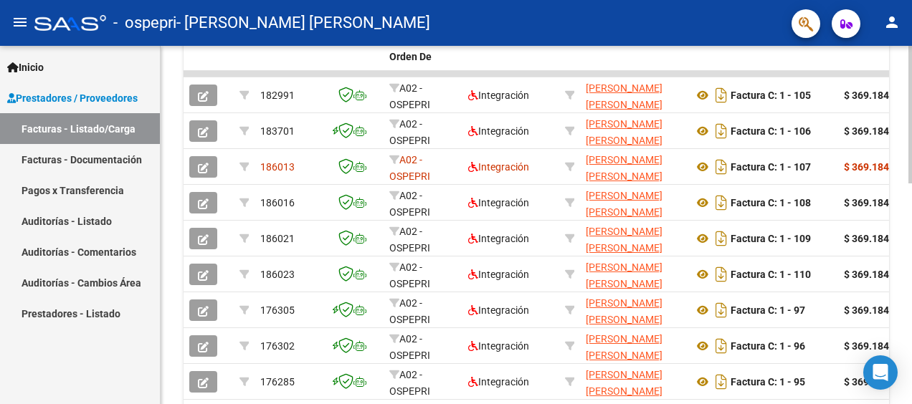
scroll to position [440, 0]
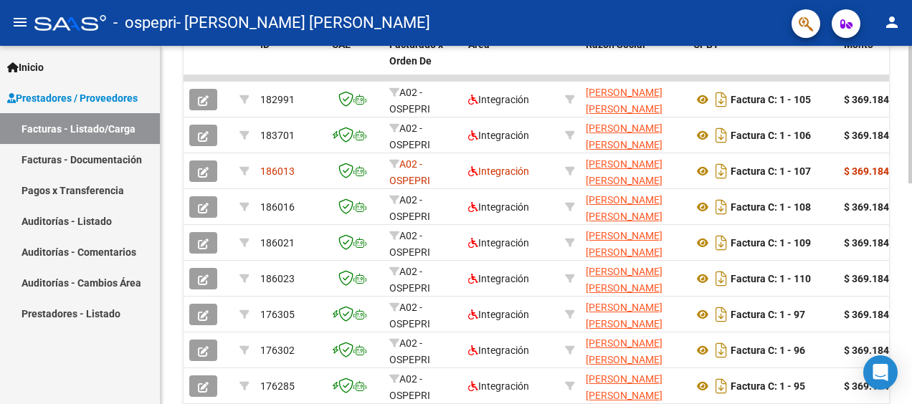
click at [911, 251] on html "menu - ospepri - [PERSON_NAME] [PERSON_NAME] person Inicio Instructivos Contact…" at bounding box center [456, 202] width 912 height 404
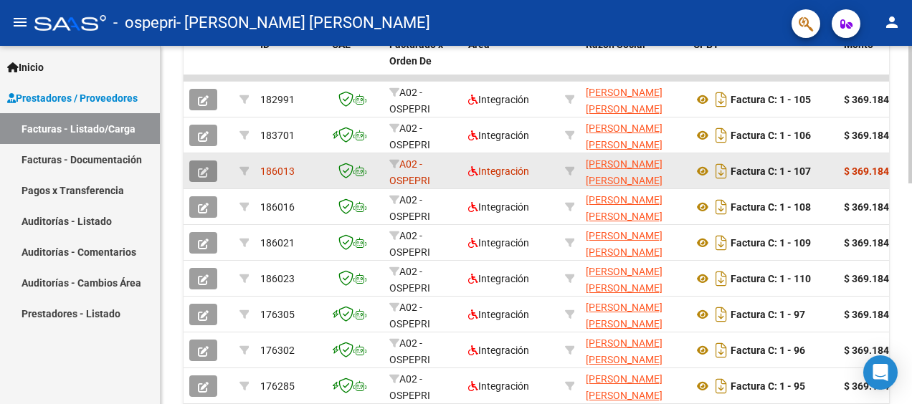
click at [205, 168] on icon "button" at bounding box center [203, 172] width 11 height 11
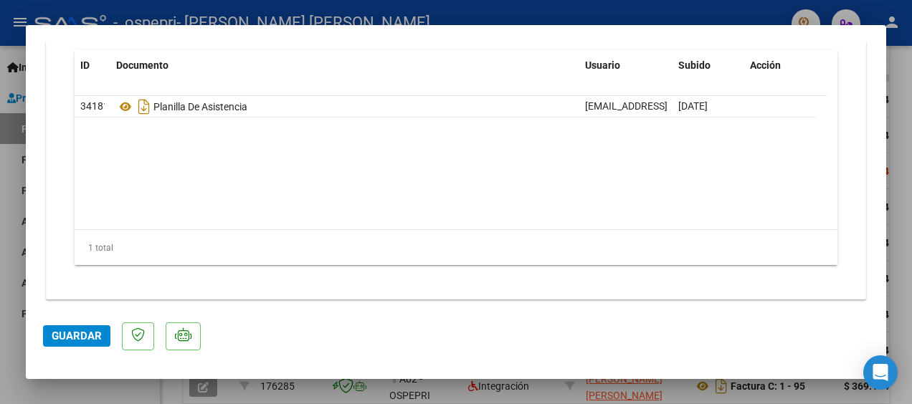
scroll to position [0, 0]
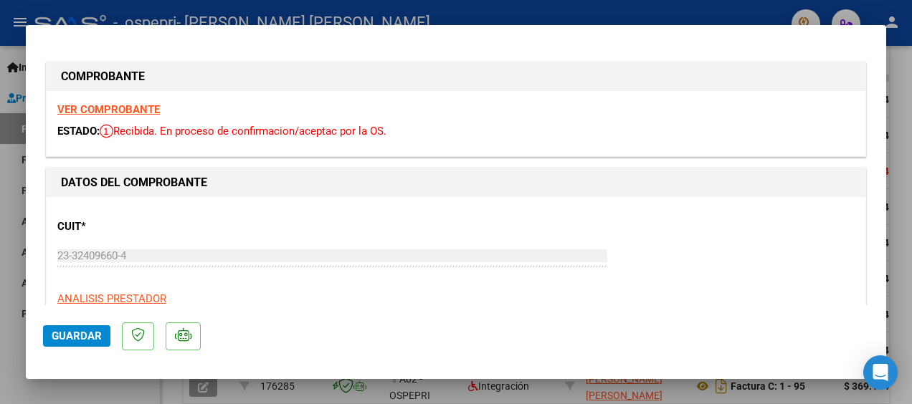
click at [899, 77] on div at bounding box center [456, 202] width 912 height 404
type input "$ 0,00"
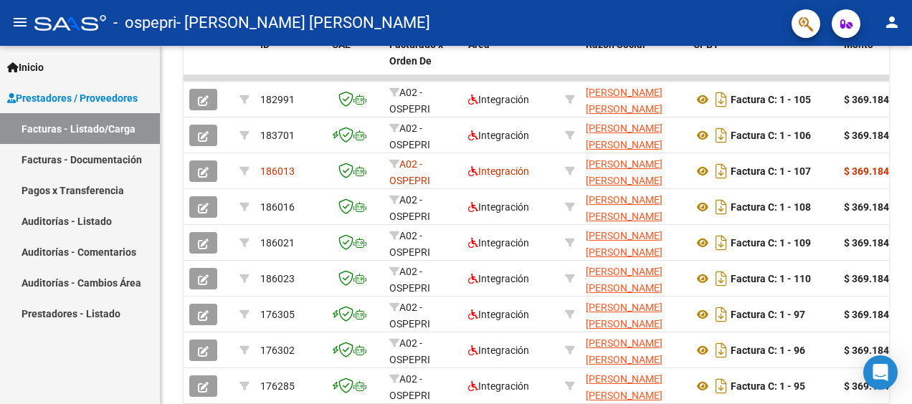
scroll to position [440, 0]
